Goal: Task Accomplishment & Management: Use online tool/utility

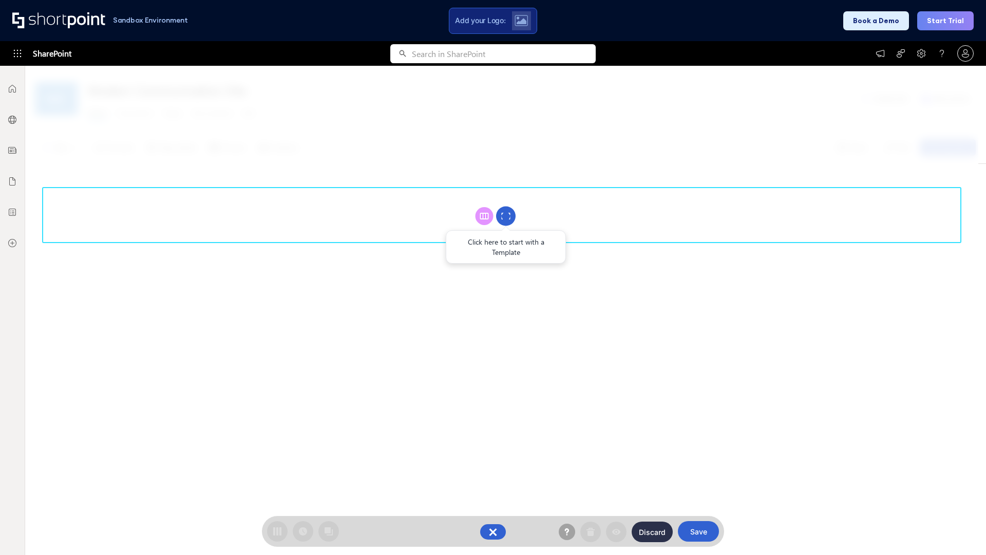
click at [506, 216] on circle at bounding box center [506, 216] width 20 height 20
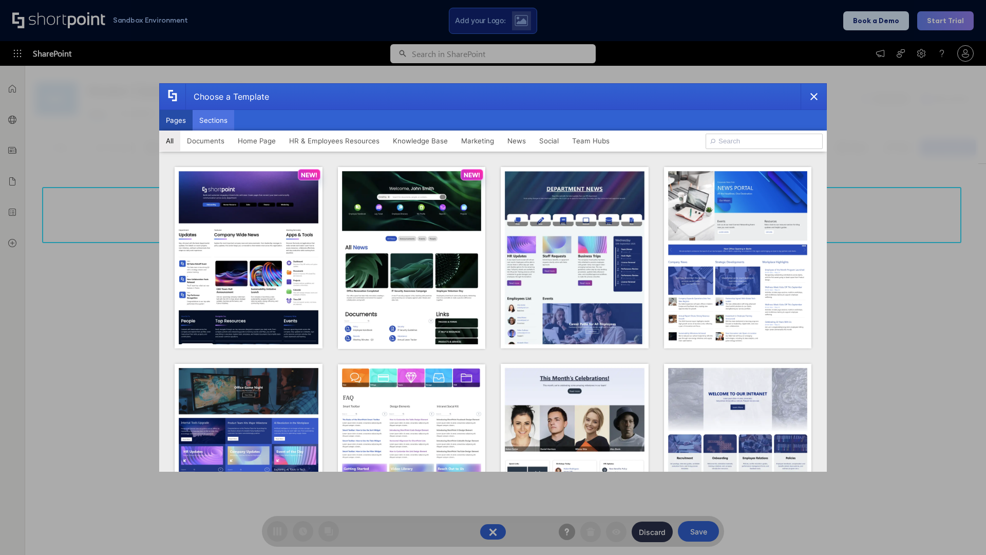
click at [213, 120] on button "Sections" at bounding box center [214, 120] width 42 height 21
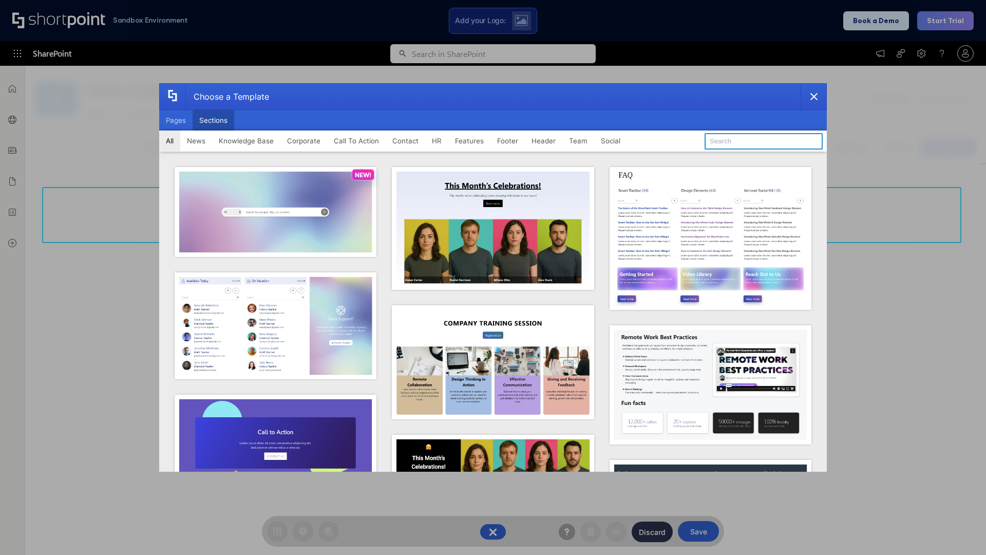
type input "CTA 3"
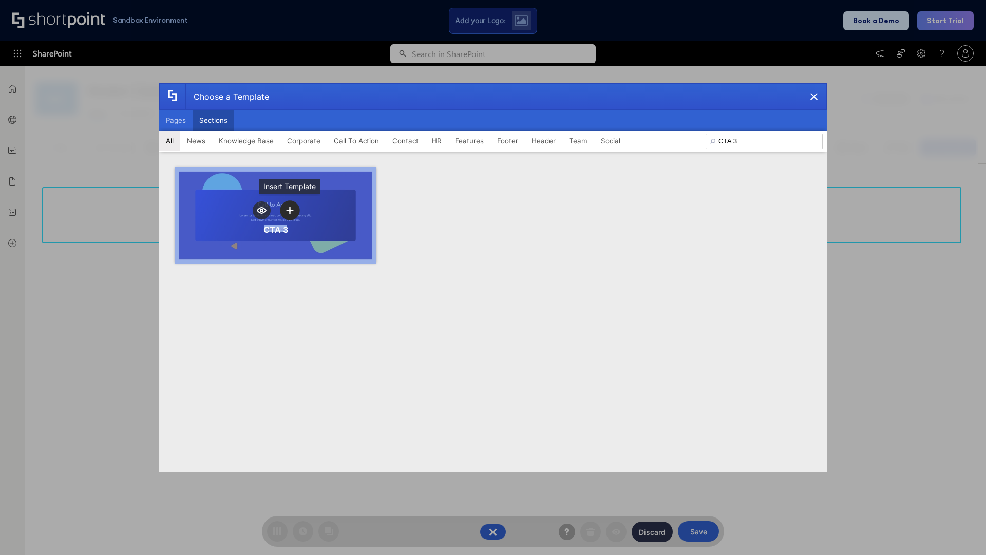
click at [290, 210] on icon "template selector" at bounding box center [289, 209] width 7 height 7
